Goal: Task Accomplishment & Management: Complete application form

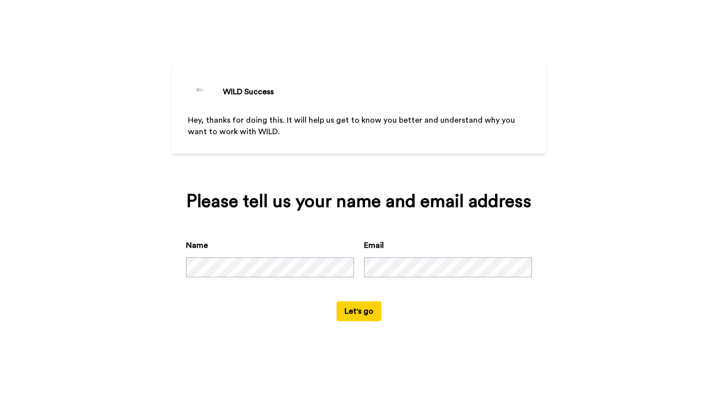
click at [368, 303] on button "Let's go" at bounding box center [358, 311] width 45 height 20
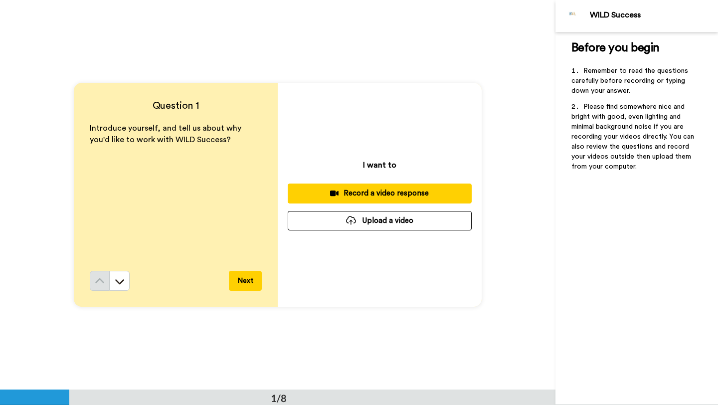
click at [412, 195] on div "Record a video response" at bounding box center [380, 193] width 168 height 10
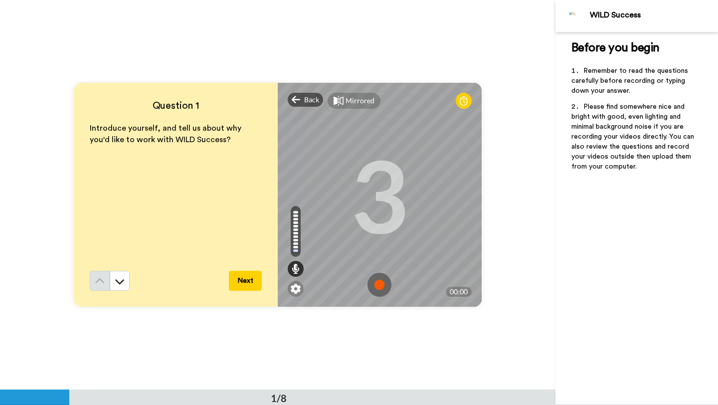
click at [381, 287] on img at bounding box center [379, 285] width 24 height 24
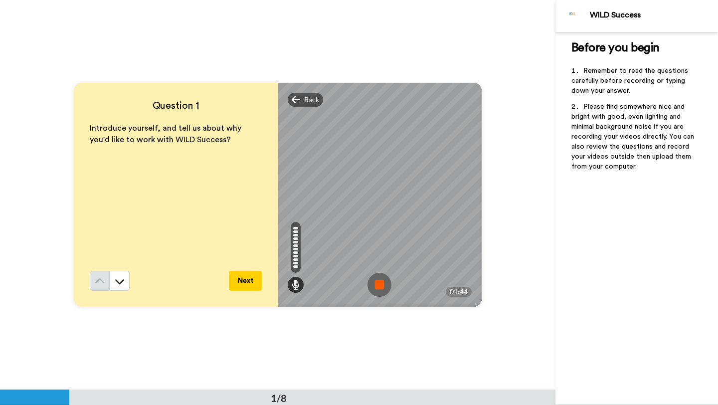
click at [381, 287] on img at bounding box center [379, 285] width 24 height 24
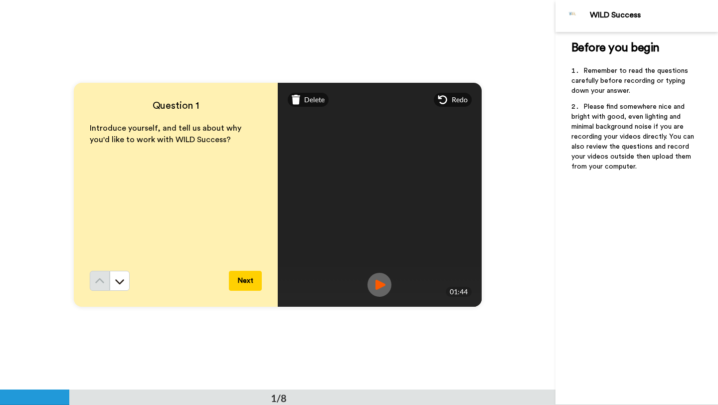
click at [244, 282] on button "Next" at bounding box center [245, 281] width 33 height 20
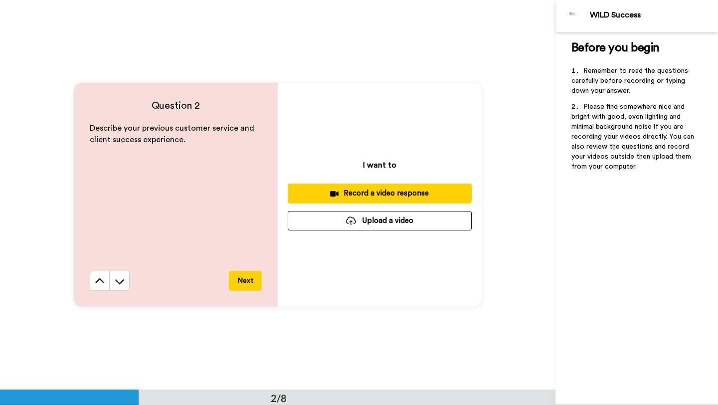
scroll to position [390, 0]
click at [376, 189] on div "Record a video response" at bounding box center [380, 192] width 168 height 10
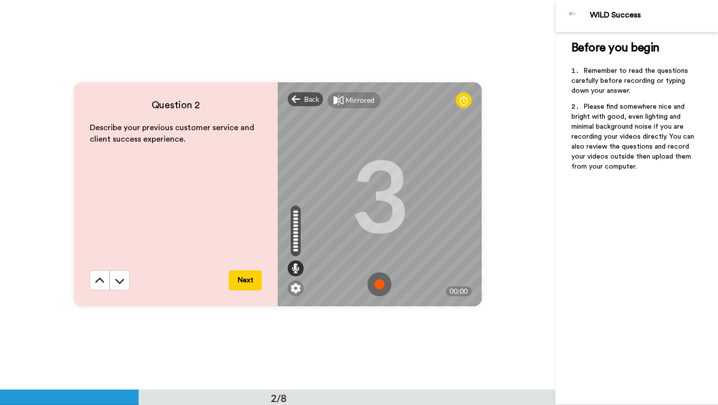
click at [381, 280] on img at bounding box center [379, 284] width 24 height 24
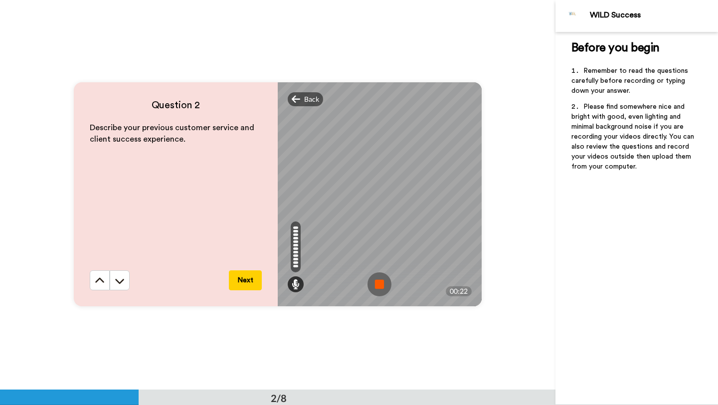
click at [381, 280] on img at bounding box center [379, 284] width 24 height 24
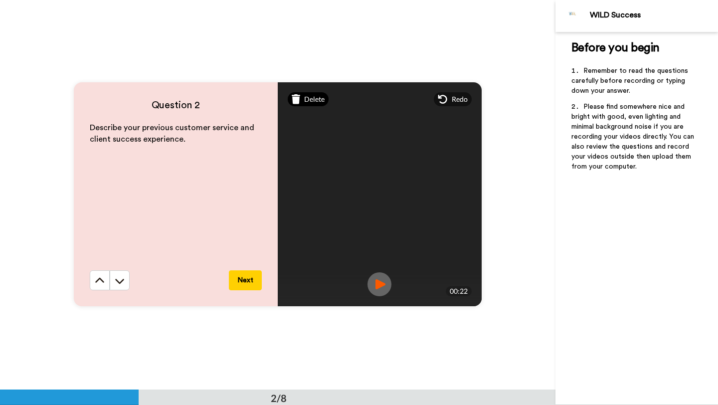
click at [307, 97] on span "Delete" at bounding box center [314, 99] width 20 height 10
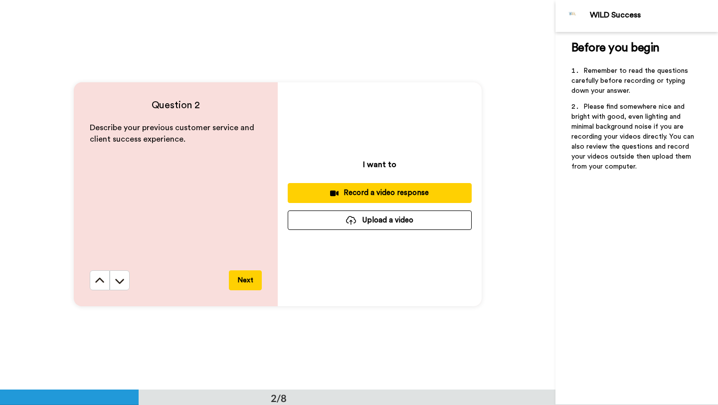
click at [374, 190] on div "Record a video response" at bounding box center [380, 192] width 168 height 10
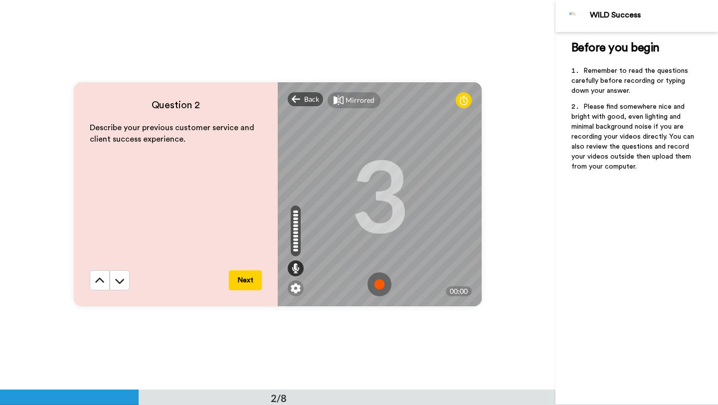
click at [379, 281] on img at bounding box center [379, 284] width 24 height 24
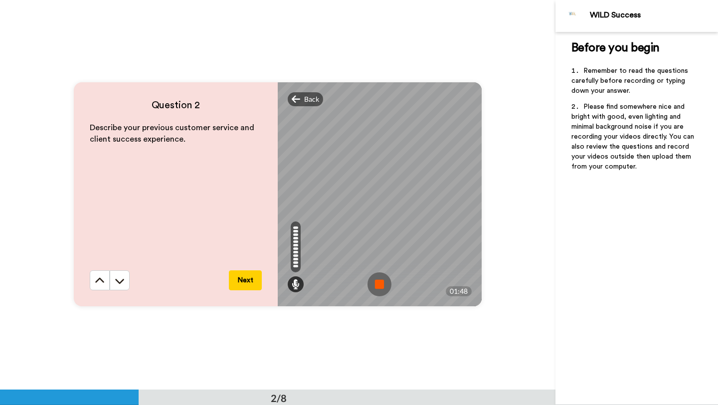
click at [379, 281] on img at bounding box center [379, 284] width 24 height 24
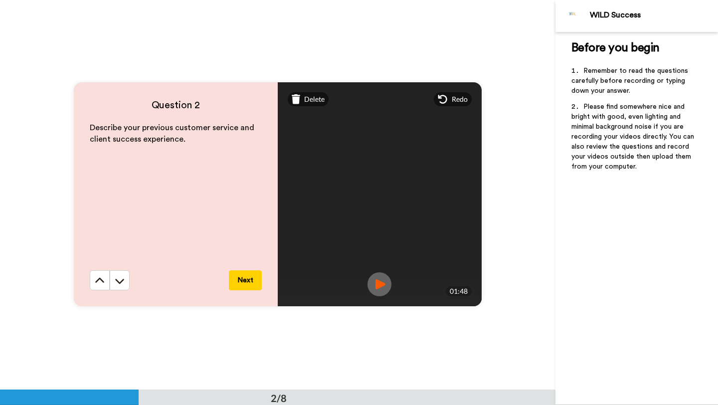
click at [239, 282] on button "Next" at bounding box center [245, 280] width 33 height 20
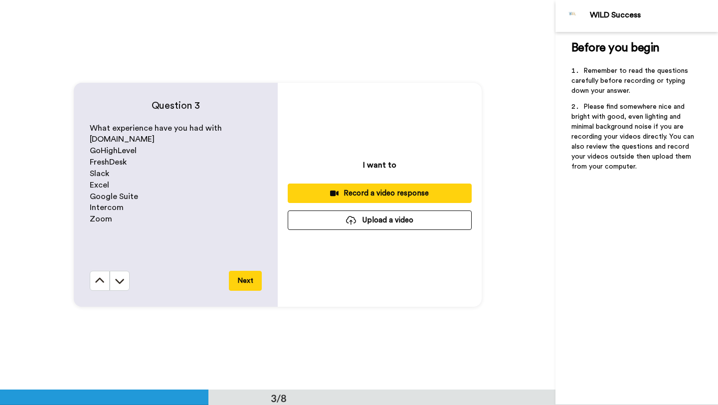
scroll to position [779, 0]
click at [413, 192] on div "Record a video response" at bounding box center [380, 193] width 168 height 10
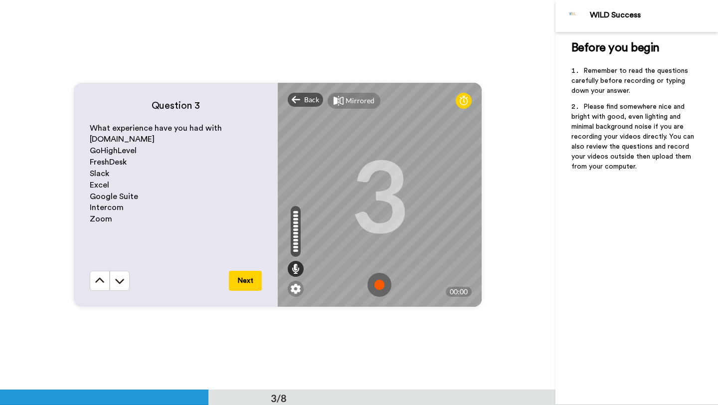
click at [377, 283] on img at bounding box center [379, 285] width 24 height 24
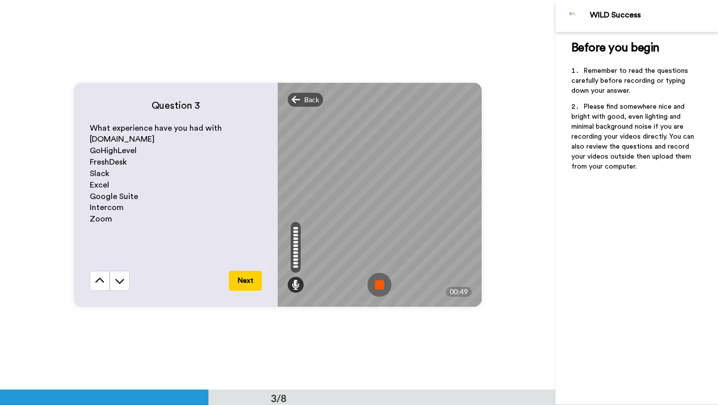
click at [377, 283] on img at bounding box center [379, 285] width 24 height 24
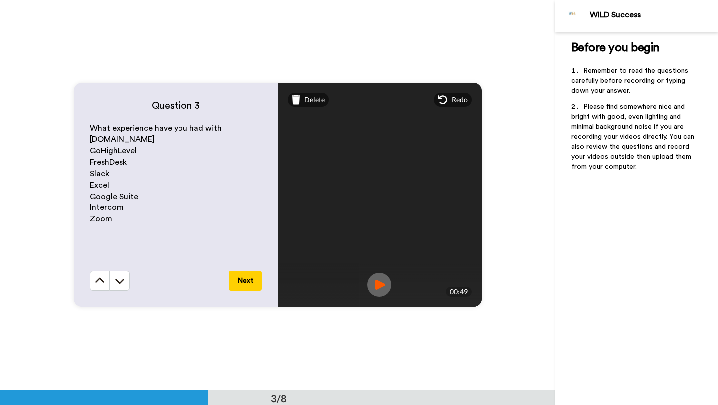
click at [237, 284] on button "Next" at bounding box center [245, 281] width 33 height 20
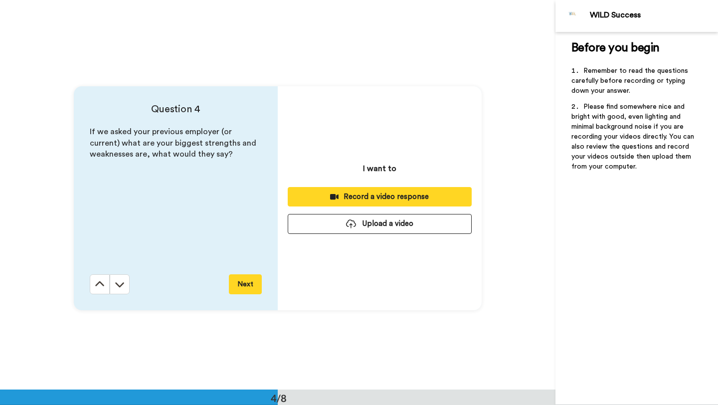
scroll to position [1168, 0]
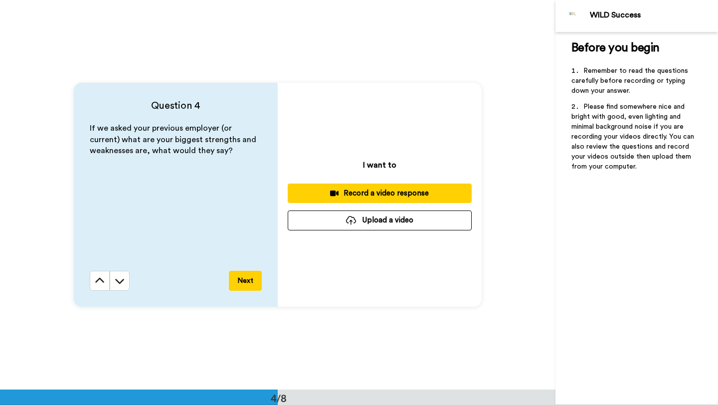
click at [237, 284] on button "Next" at bounding box center [245, 281] width 33 height 20
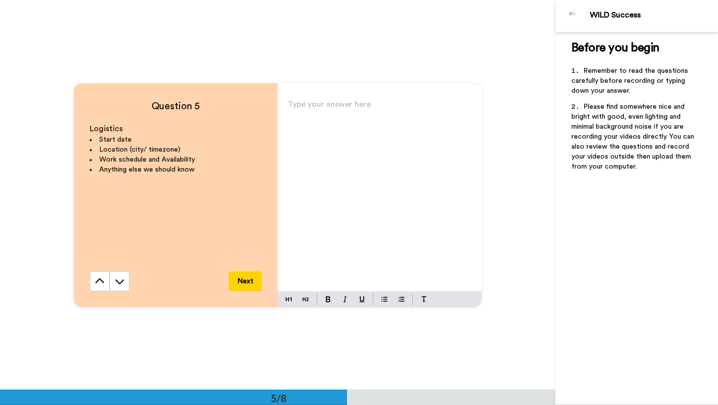
scroll to position [1558, 0]
click at [95, 286] on button at bounding box center [100, 281] width 20 height 20
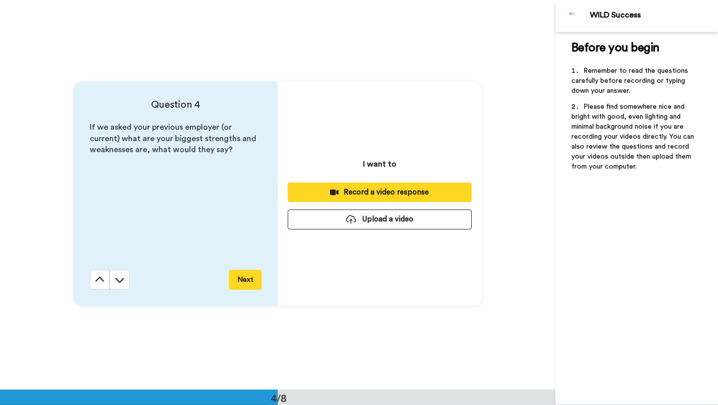
scroll to position [1168, 0]
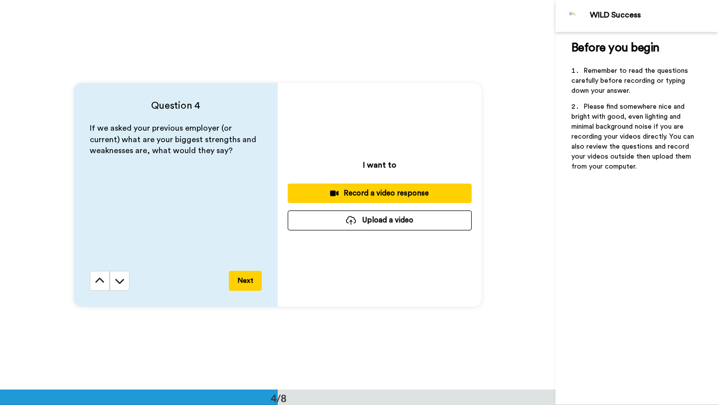
click at [388, 195] on div "Record a video response" at bounding box center [380, 193] width 168 height 10
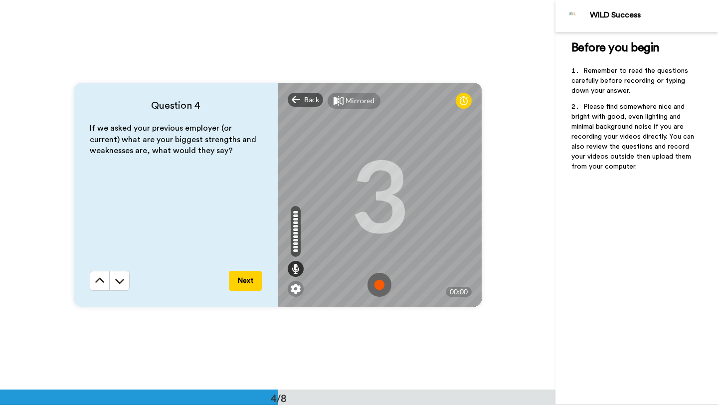
click at [376, 288] on img at bounding box center [379, 285] width 24 height 24
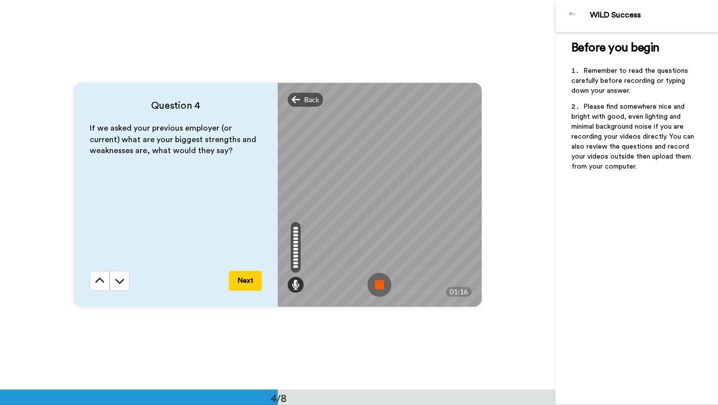
click at [376, 288] on img at bounding box center [379, 285] width 24 height 24
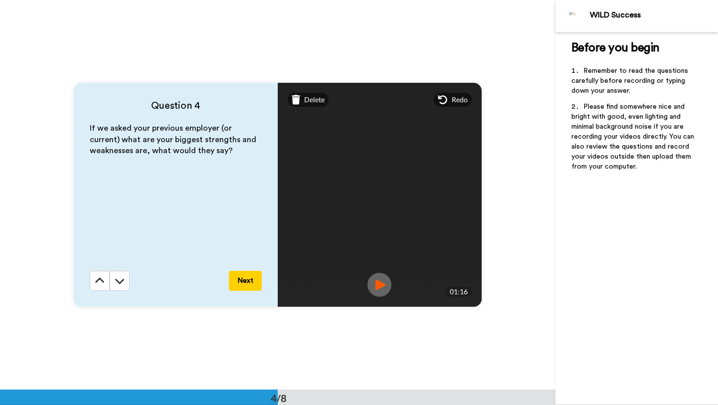
click at [245, 282] on button "Next" at bounding box center [245, 281] width 33 height 20
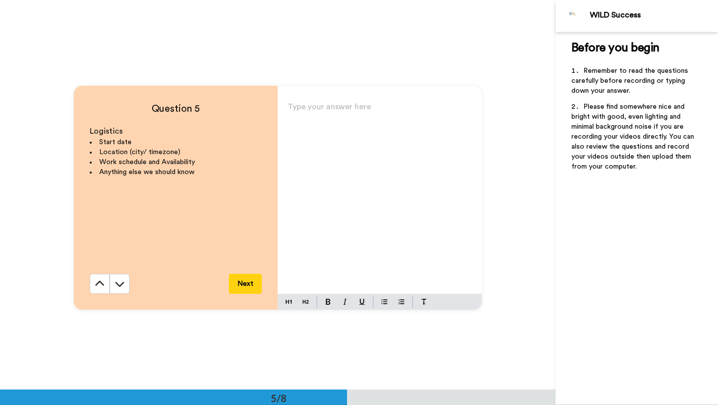
scroll to position [1558, 0]
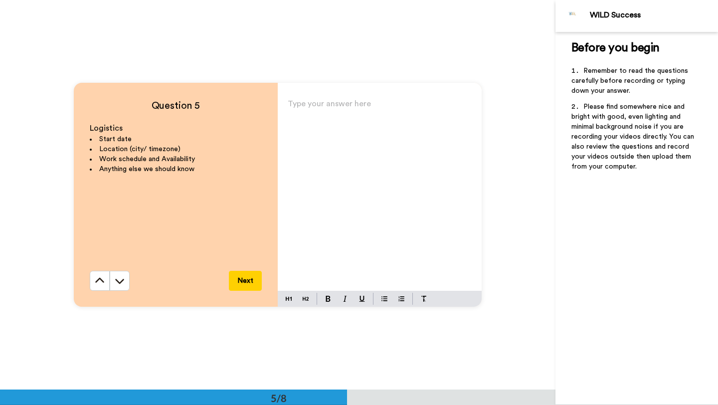
click at [316, 114] on p "Type your answer here ﻿" at bounding box center [380, 108] width 184 height 14
click at [338, 107] on p "Type your answer here ﻿" at bounding box center [380, 108] width 184 height 14
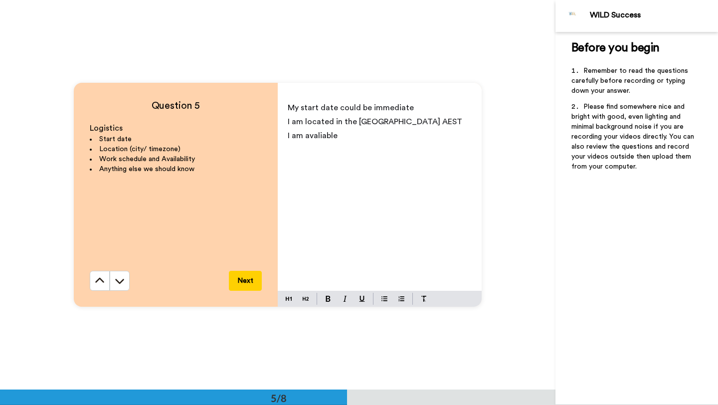
click at [323, 138] on span "I am avaliable" at bounding box center [313, 136] width 50 height 8
drag, startPoint x: 342, startPoint y: 136, endPoint x: 308, endPoint y: 134, distance: 34.0
click at [308, 134] on p "I am avaliable" at bounding box center [380, 136] width 184 height 14
click at [315, 138] on span "I am avaliable to work" at bounding box center [328, 136] width 81 height 8
click at [384, 135] on p "I am available to work" at bounding box center [380, 136] width 184 height 14
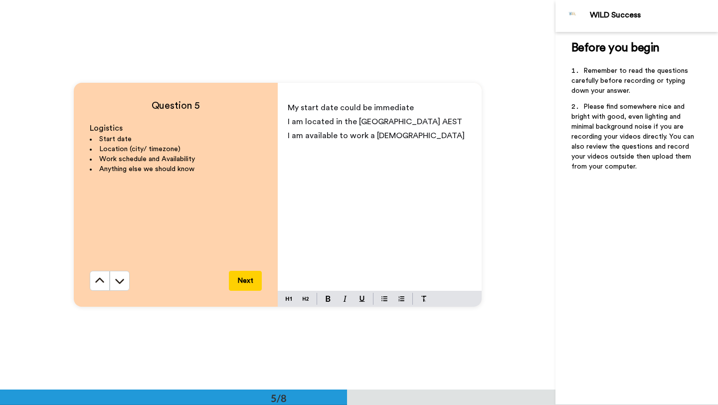
click at [372, 135] on span "I am available to work a [DEMOGRAPHIC_DATA]" at bounding box center [376, 136] width 177 height 8
click at [408, 137] on p "I am available to work [DEMOGRAPHIC_DATA]" at bounding box center [380, 136] width 184 height 14
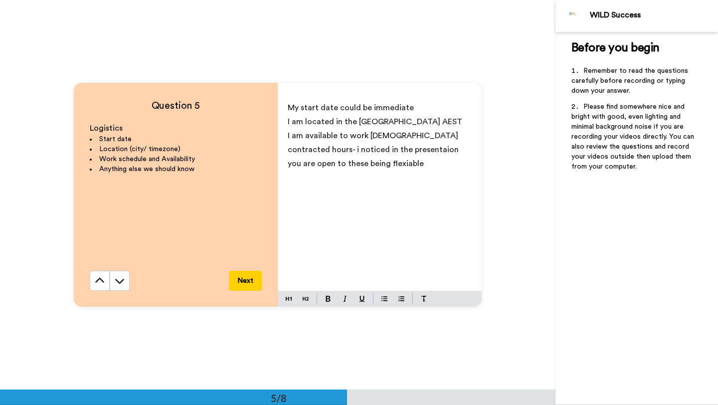
click at [358, 149] on span "I am available to work [DEMOGRAPHIC_DATA] contracted hours- i noticed in the pr…" at bounding box center [374, 150] width 173 height 36
click at [353, 159] on p "I am available to work [DEMOGRAPHIC_DATA] contracted hours- i noticed in the pr…" at bounding box center [380, 150] width 184 height 42
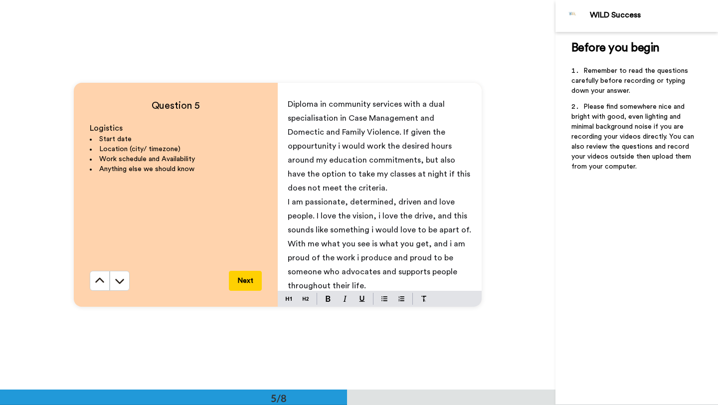
scroll to position [0, 0]
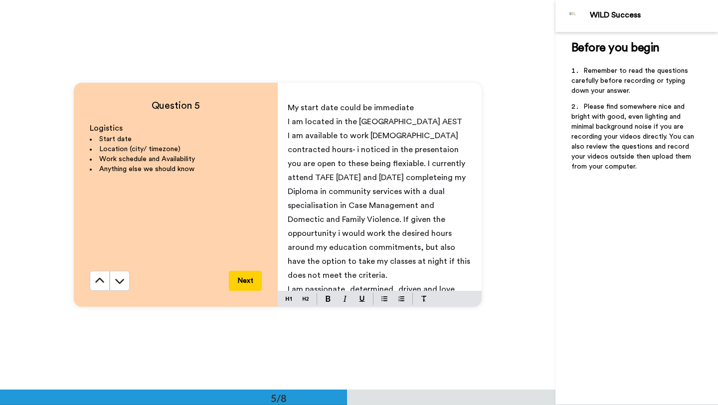
drag, startPoint x: 364, startPoint y: 284, endPoint x: 281, endPoint y: 44, distance: 253.6
click at [281, 44] on div "Question 5 Logistics Start date Location (city/ timezone) Work schedule and Ava…" at bounding box center [277, 194] width 555 height 389
copy div "My start date could be immediate I am located in the [GEOGRAPHIC_DATA] AEST I a…"
click at [311, 123] on span "I am located in the [GEOGRAPHIC_DATA] AEST" at bounding box center [375, 122] width 174 height 8
click at [288, 107] on span "My start date could be immediate" at bounding box center [351, 108] width 126 height 8
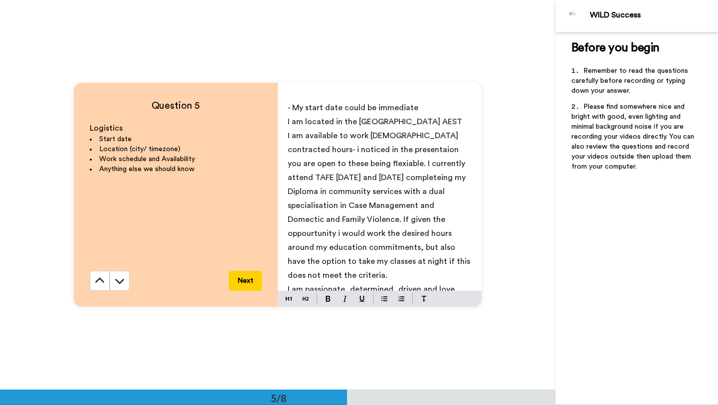
click at [286, 119] on div "- My start date could be immediate I am located in the [GEOGRAPHIC_DATA] AEST I…" at bounding box center [380, 194] width 204 height 194
click at [284, 134] on div "- My start date could be immediate - I am located in the [GEOGRAPHIC_DATA] AEST…" at bounding box center [380, 194] width 204 height 194
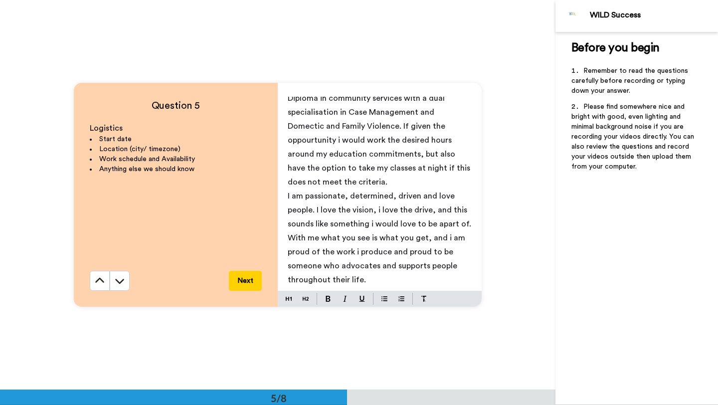
click at [286, 196] on div "- My start date could be immediate - I am located in the [GEOGRAPHIC_DATA] AEST…" at bounding box center [380, 194] width 204 height 194
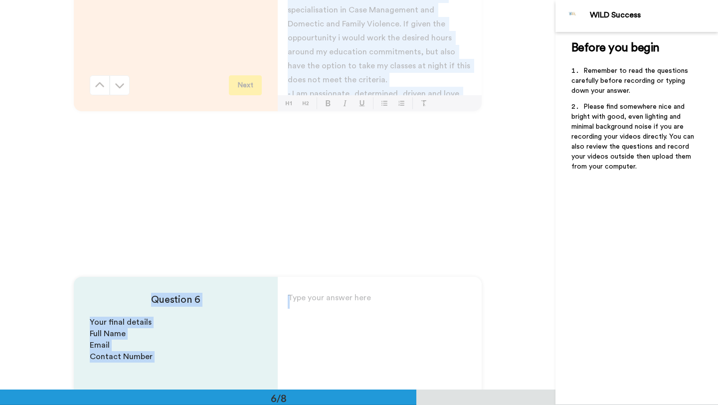
drag, startPoint x: 287, startPoint y: 106, endPoint x: 474, endPoint y: 403, distance: 351.5
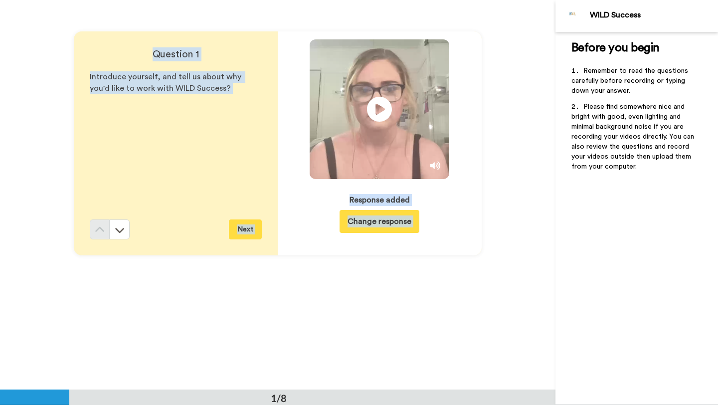
scroll to position [0, 0]
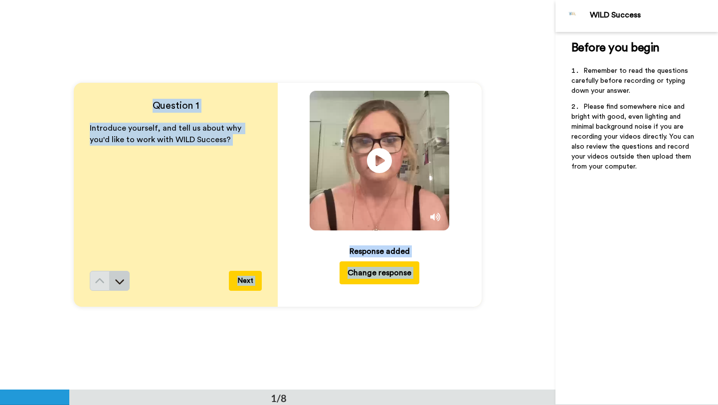
click at [120, 281] on icon at bounding box center [120, 281] width 10 height 10
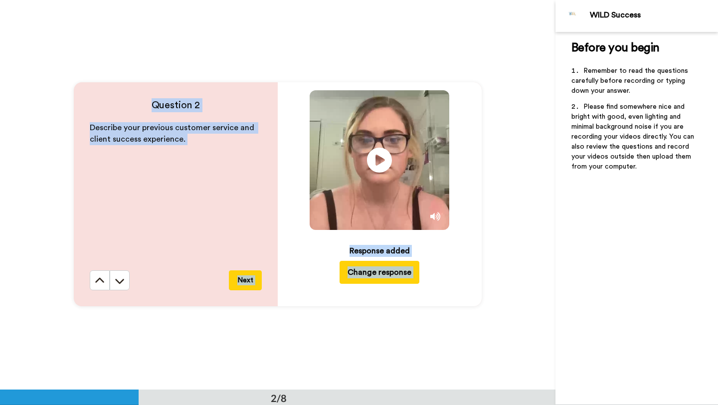
click at [120, 281] on icon at bounding box center [120, 281] width 10 height 10
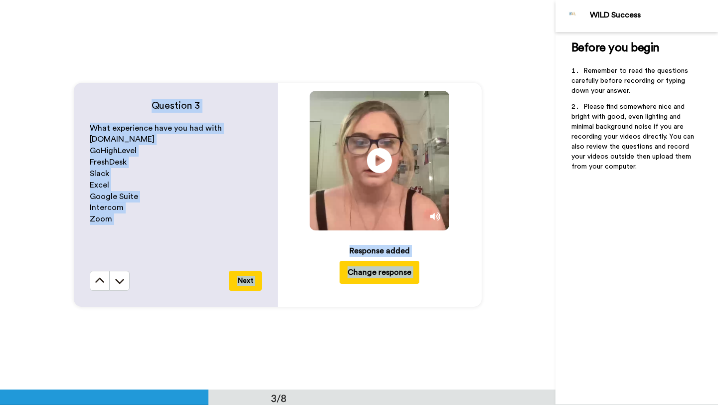
click at [120, 281] on icon at bounding box center [120, 281] width 10 height 10
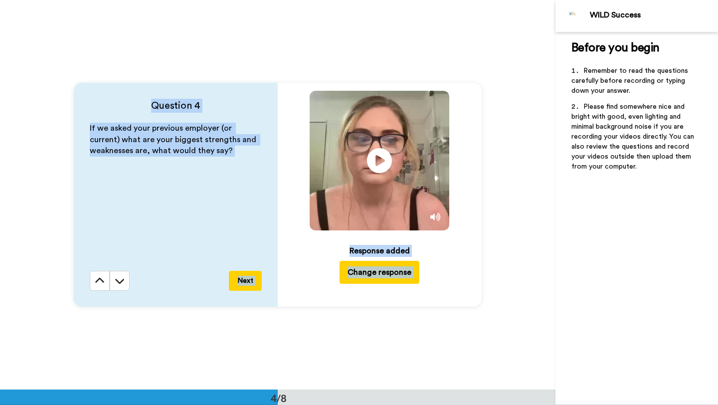
click at [120, 281] on icon at bounding box center [120, 281] width 10 height 10
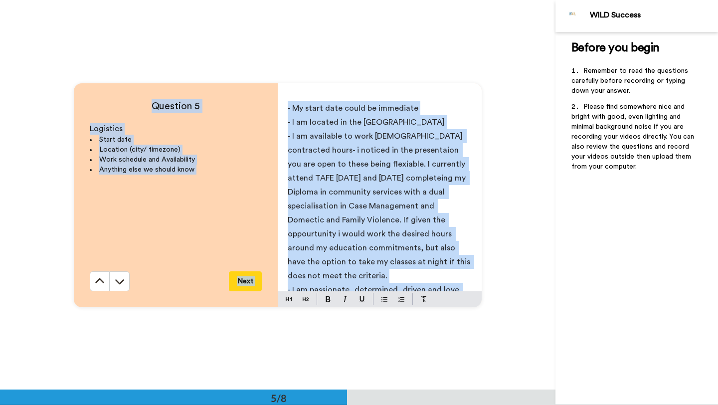
scroll to position [1558, 0]
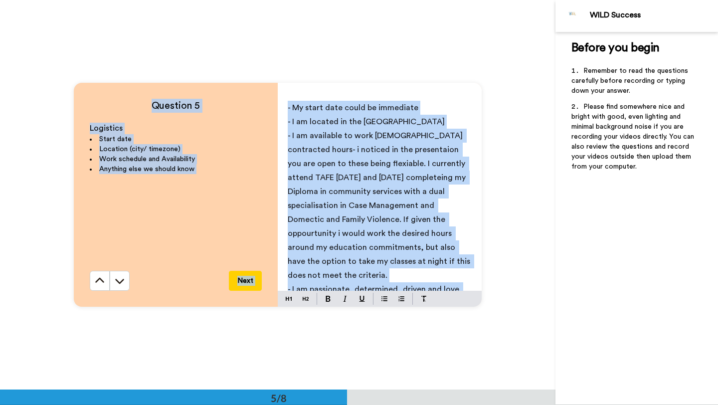
click at [357, 182] on p "- I am available to work [DEMOGRAPHIC_DATA] contracted hours- i noticed in the …" at bounding box center [380, 206] width 184 height 154
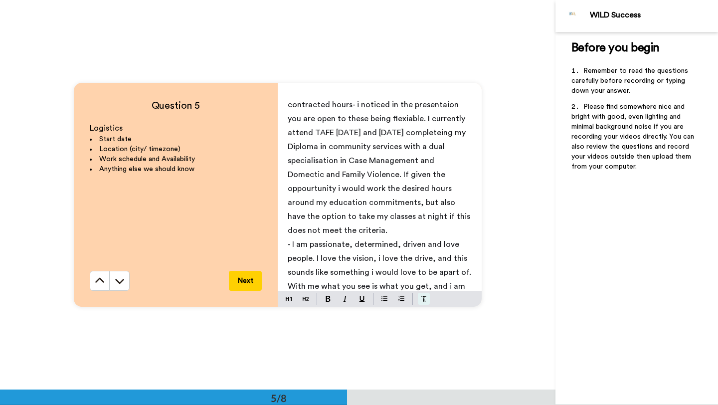
scroll to position [93, 0]
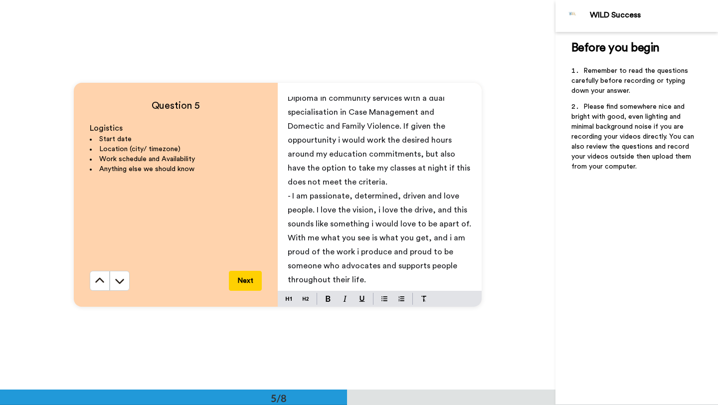
drag, startPoint x: 287, startPoint y: 109, endPoint x: 433, endPoint y: 276, distance: 222.5
click at [433, 276] on div "- My start date could be immediate - I am located in the [GEOGRAPHIC_DATA] AEST…" at bounding box center [380, 194] width 204 height 194
copy div "- My start date could be immediate - I am located in the [GEOGRAPHIC_DATA] AEST…"
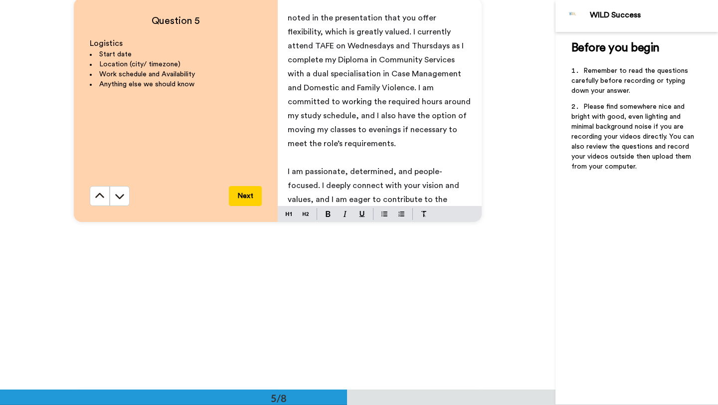
scroll to position [121, 0]
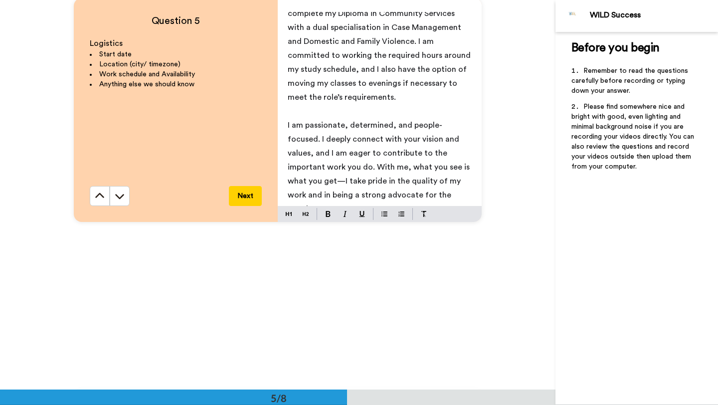
click at [243, 199] on button "Next" at bounding box center [245, 196] width 33 height 20
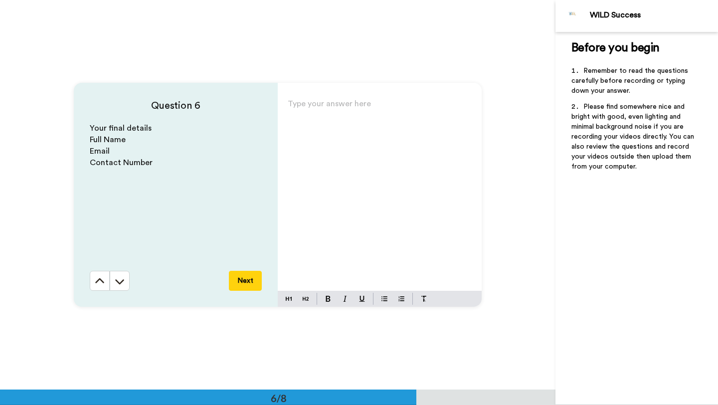
scroll to position [1947, 0]
click at [333, 112] on p "Type your answer here ﻿" at bounding box center [380, 107] width 184 height 14
click at [252, 289] on button "Next" at bounding box center [245, 280] width 33 height 20
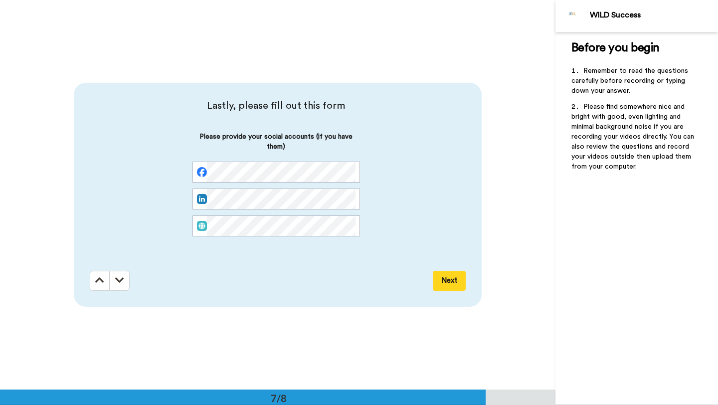
scroll to position [2337, 0]
click at [452, 274] on button "Next" at bounding box center [449, 280] width 33 height 20
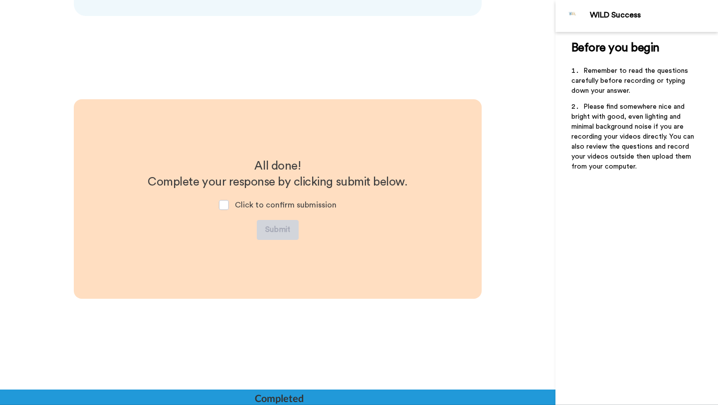
scroll to position [2631, 0]
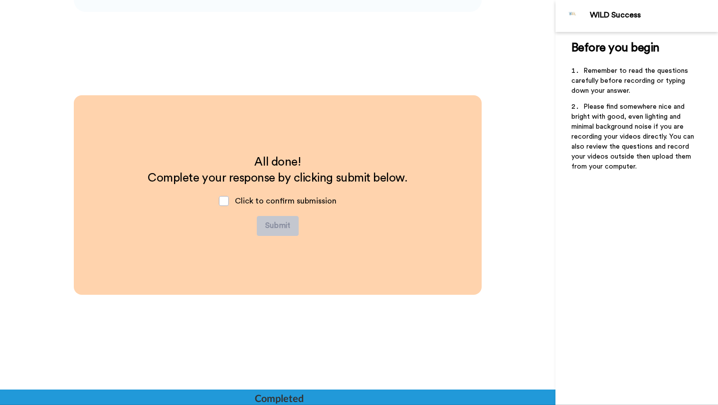
click at [318, 201] on span "Click to confirm submission" at bounding box center [286, 201] width 102 height 8
click at [225, 200] on span at bounding box center [224, 201] width 10 height 10
click at [265, 223] on button "Submit" at bounding box center [278, 226] width 42 height 20
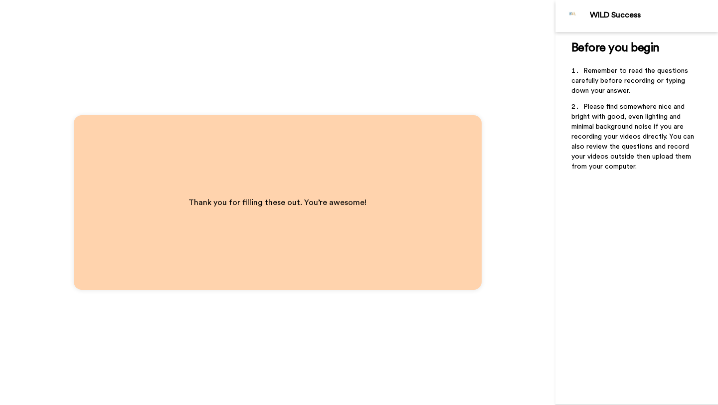
click at [453, 170] on div "Thank you for filling these out. You’re awesome!" at bounding box center [278, 202] width 408 height 174
